Goal: Information Seeking & Learning: Learn about a topic

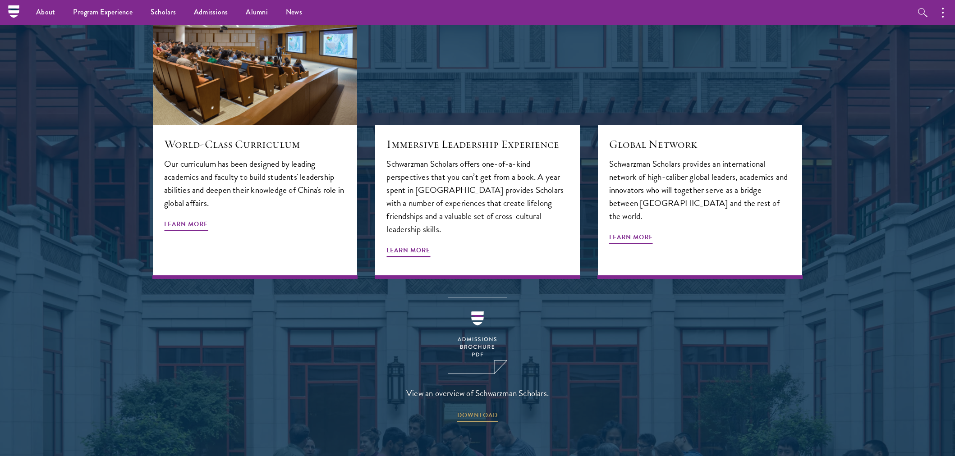
scroll to position [1102, 0]
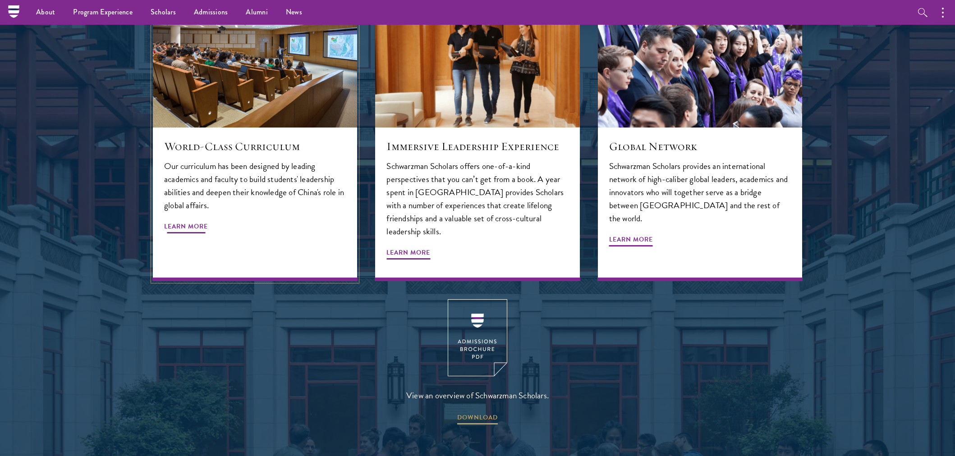
click at [192, 221] on span "Learn More" at bounding box center [186, 228] width 44 height 14
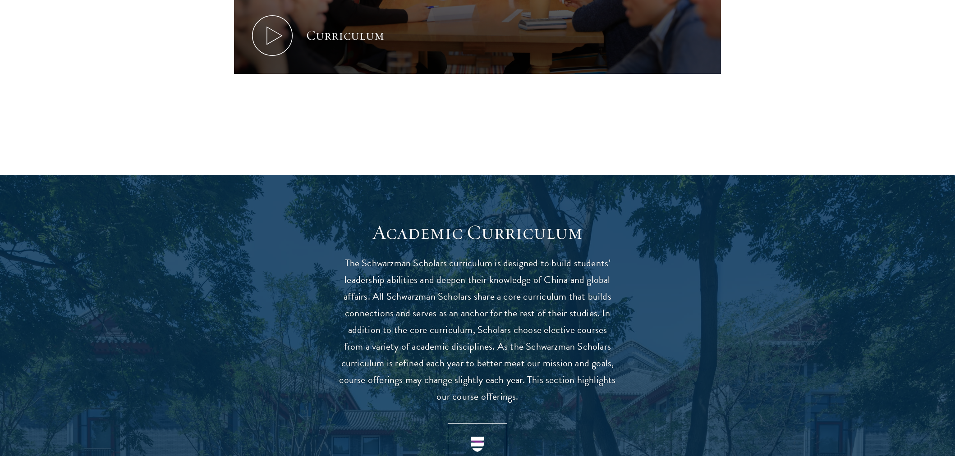
scroll to position [601, 0]
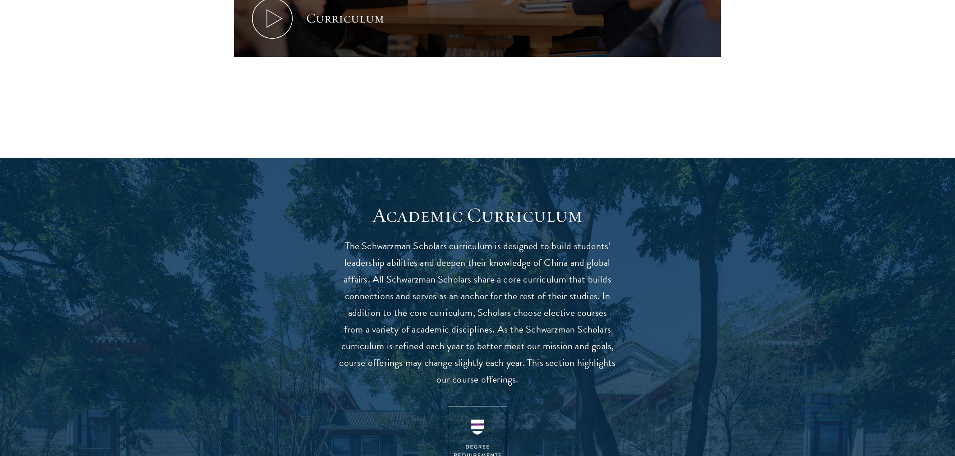
drag, startPoint x: 349, startPoint y: 245, endPoint x: 372, endPoint y: 278, distance: 39.8
click at [371, 277] on p "The Schwarzman Scholars curriculum is designed to build students’ leadership ab…" at bounding box center [478, 313] width 280 height 150
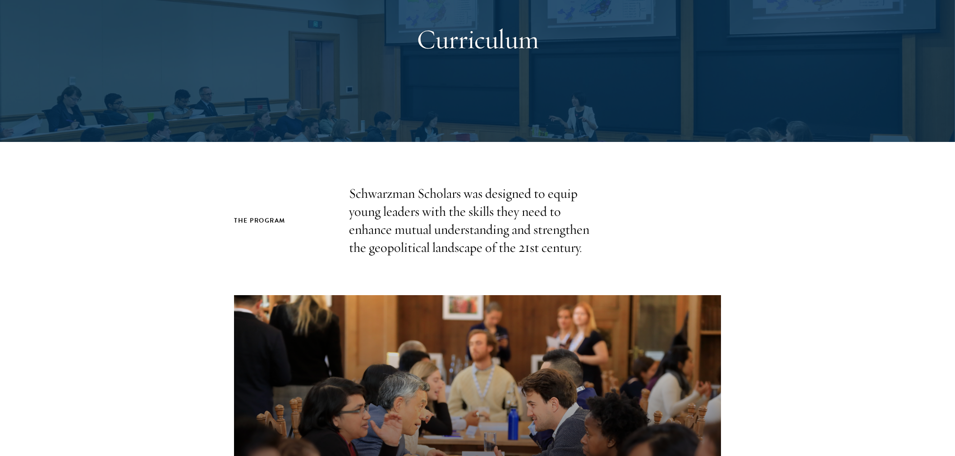
scroll to position [0, 0]
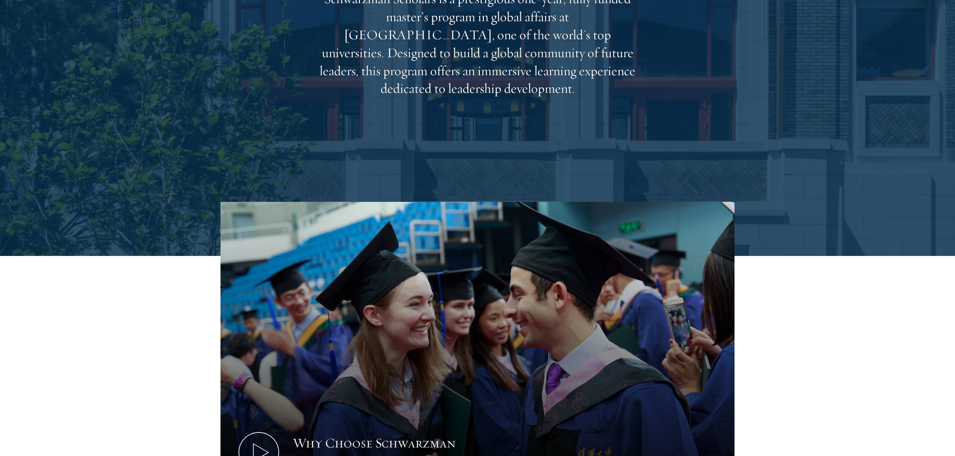
scroll to position [501, 0]
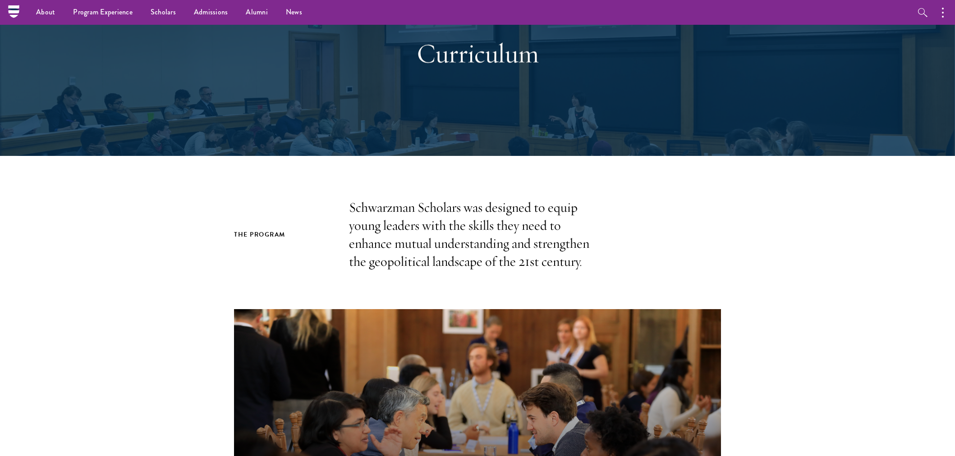
scroll to position [50, 0]
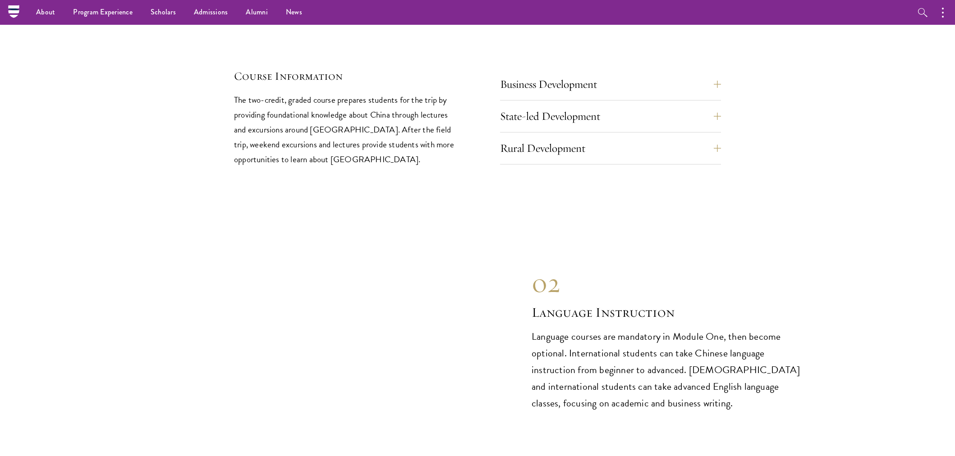
scroll to position [3868, 0]
